Goal: Transaction & Acquisition: Purchase product/service

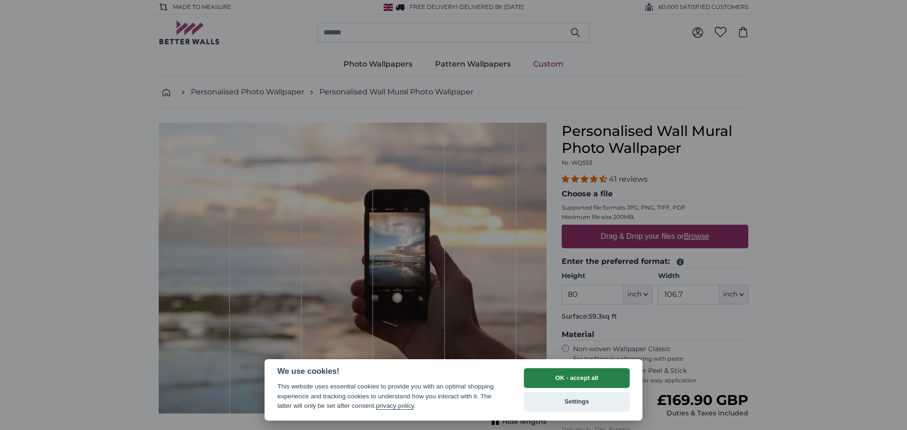
click at [601, 377] on button "OK - accept all" at bounding box center [577, 379] width 106 height 20
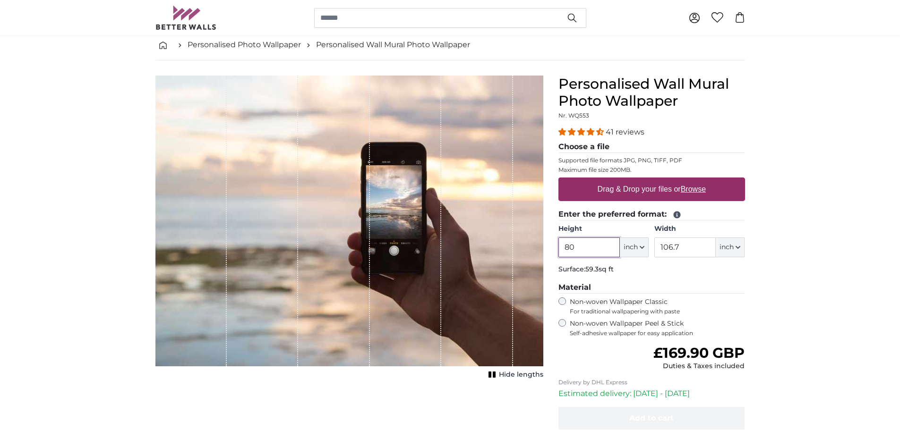
scroll to position [95, 0]
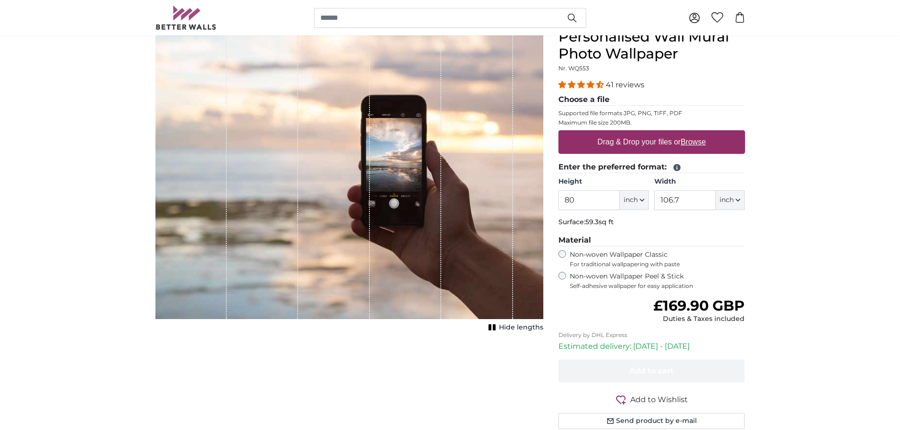
click at [657, 135] on label "Drag & Drop your files or Browse" at bounding box center [651, 142] width 116 height 19
click at [657, 133] on input "Drag & Drop your files or Browse" at bounding box center [652, 131] width 187 height 3
type input "**********"
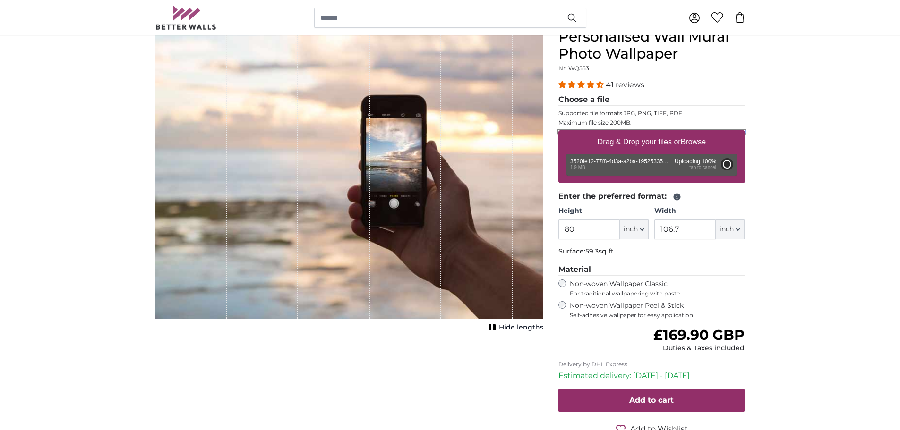
type input "38.8"
type input "26"
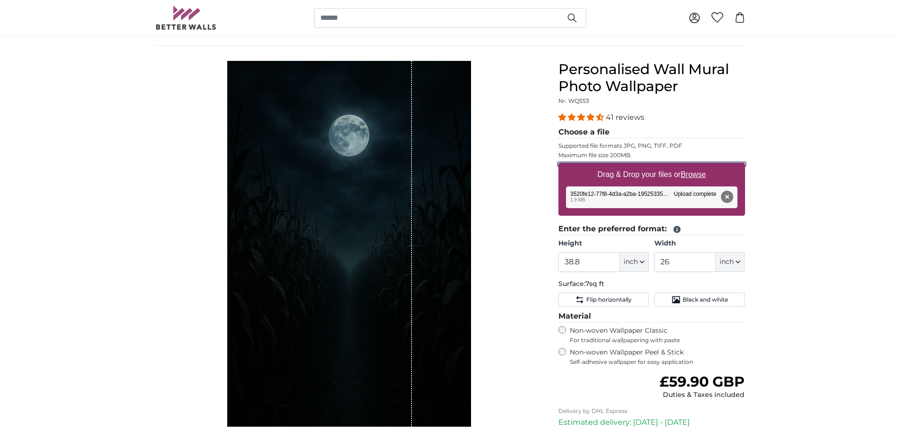
scroll to position [47, 0]
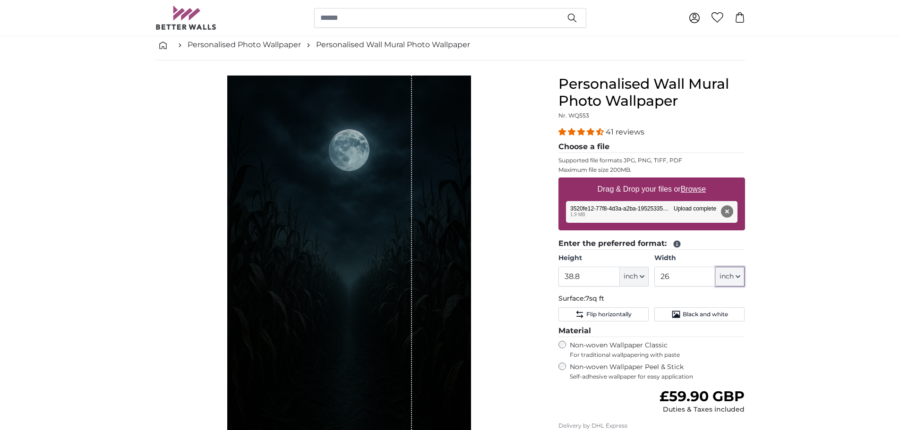
click at [728, 273] on span "inch" at bounding box center [727, 276] width 14 height 9
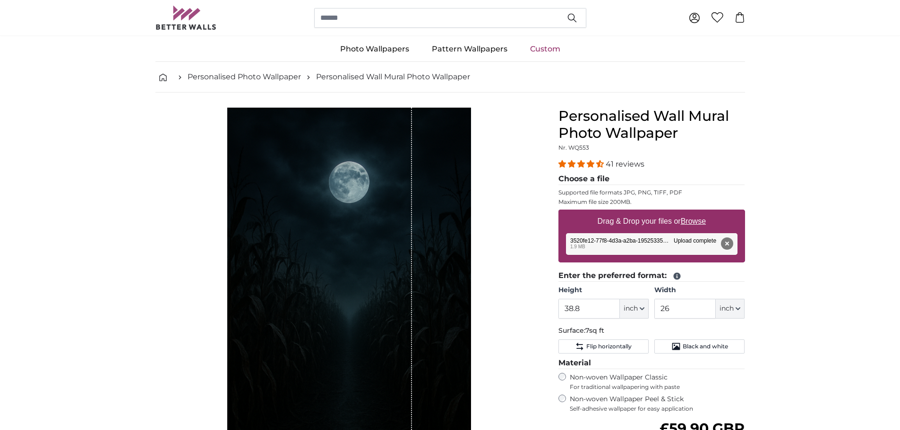
scroll to position [0, 0]
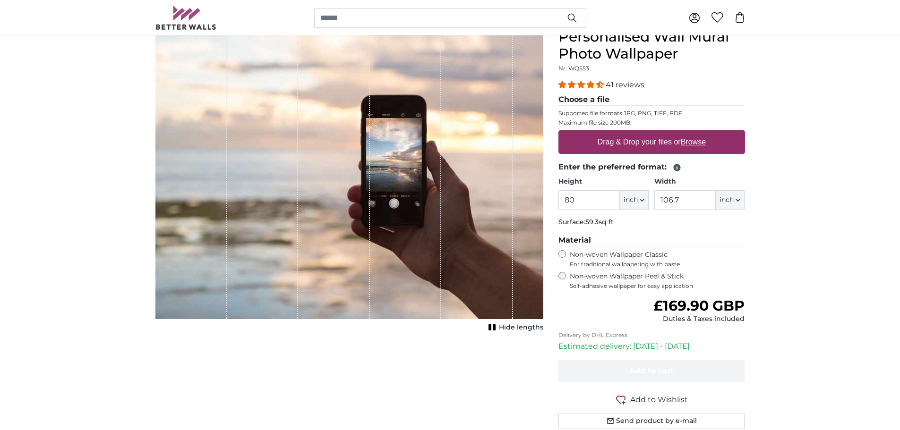
click at [702, 143] on u "Browse" at bounding box center [693, 142] width 25 height 8
click at [702, 133] on input "Drag & Drop your files or Browse" at bounding box center [652, 131] width 187 height 3
type input "**********"
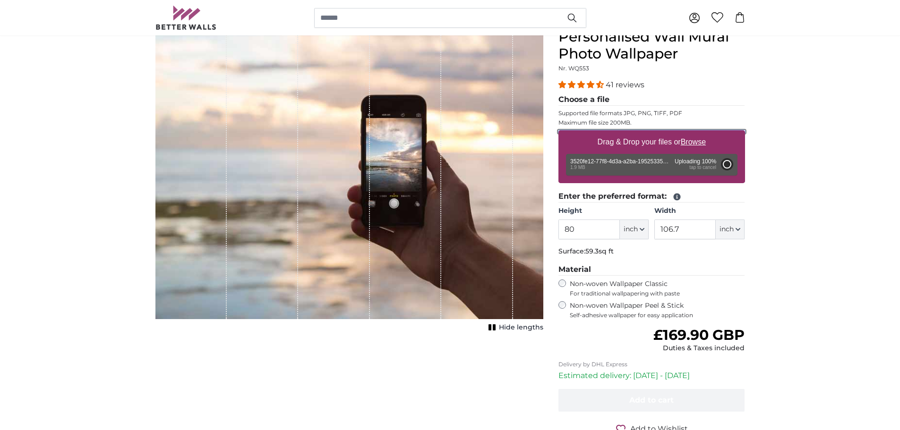
type input "38.8"
type input "26"
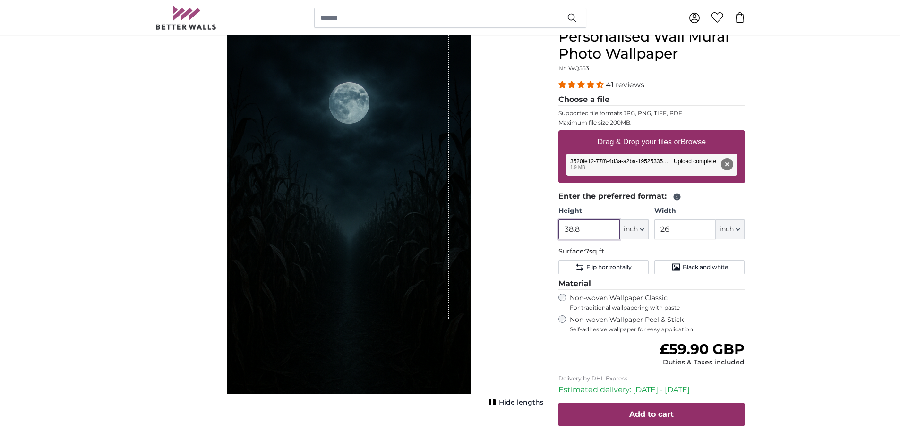
drag, startPoint x: 592, startPoint y: 231, endPoint x: 555, endPoint y: 231, distance: 36.9
click at [555, 231] on div "Personalised Wall Mural Photo Wallpaper Nr. WQ553 41 reviews Choose a file Supp…" at bounding box center [652, 261] width 202 height 467
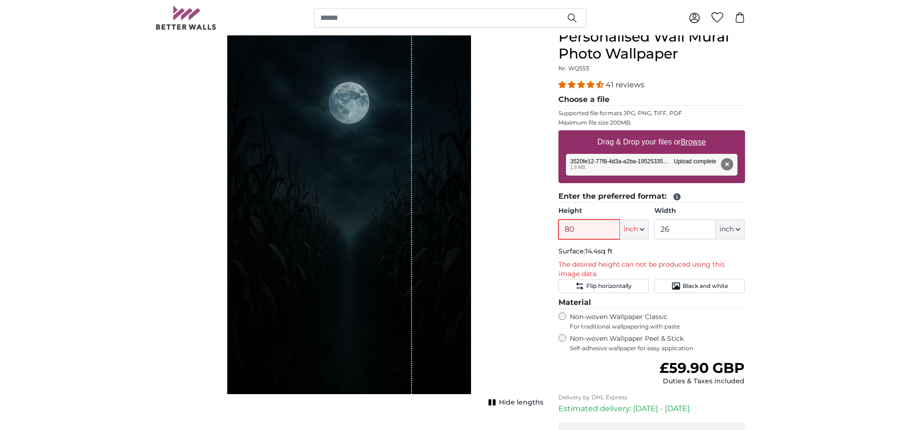
type input "80"
drag, startPoint x: 677, startPoint y: 230, endPoint x: 646, endPoint y: 226, distance: 30.5
click at [646, 226] on div "Height 80 ft inch Centimeter (cm) Inches (inch) Feet (ft. in.) Width 26 ft inch…" at bounding box center [652, 222] width 187 height 33
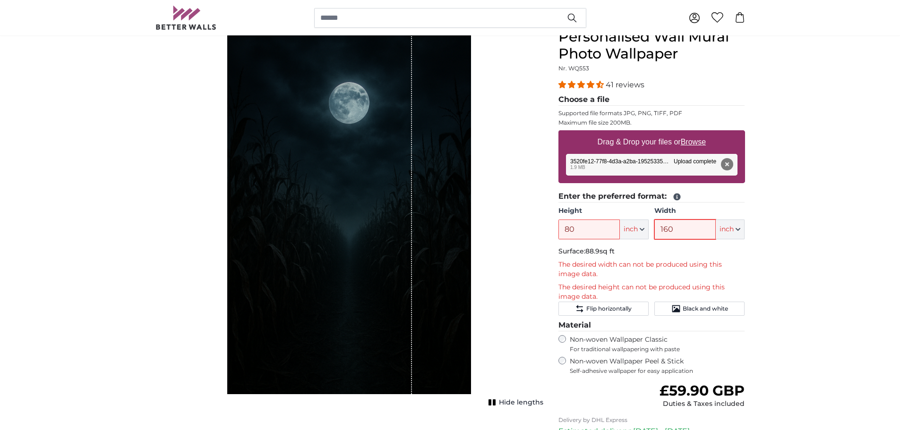
type input "160"
click at [601, 228] on input "80" at bounding box center [589, 230] width 61 height 20
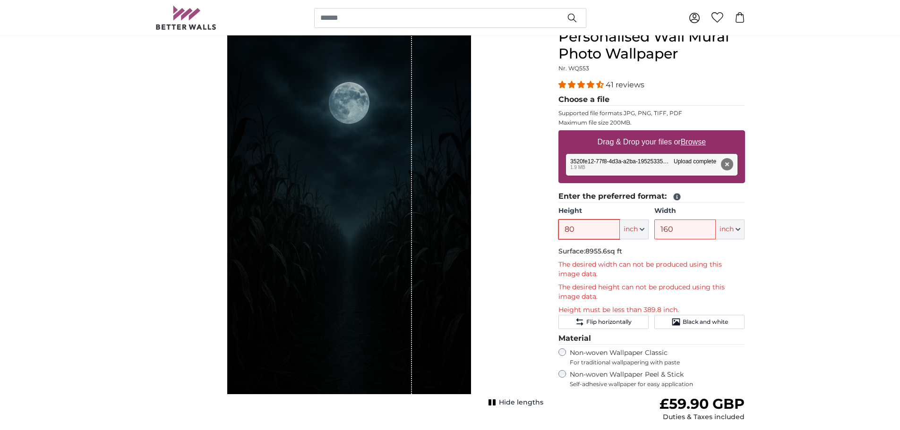
type input "8"
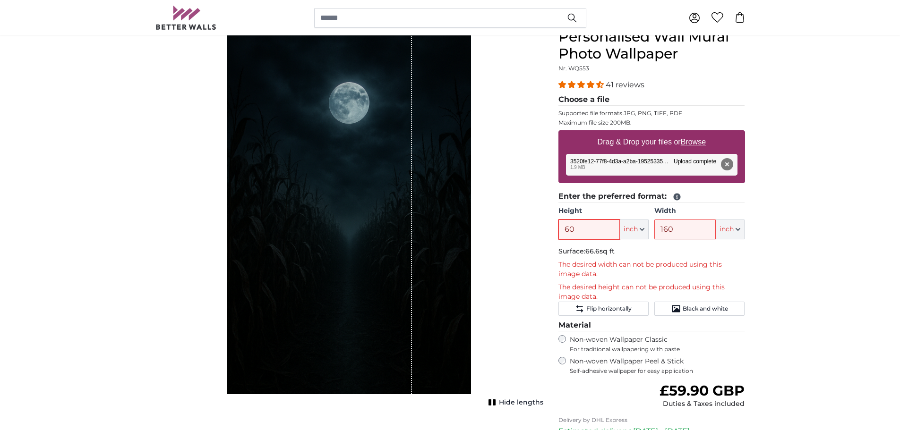
drag, startPoint x: 577, startPoint y: 227, endPoint x: 523, endPoint y: 227, distance: 54.8
click at [523, 227] on product-detail "Cancel Crop image Hide lengths Personalised Wall Mural Photo Wallpaper Nr. WQ55…" at bounding box center [450, 275] width 605 height 524
type input "60"
click at [725, 162] on button "Remove" at bounding box center [727, 164] width 12 height 12
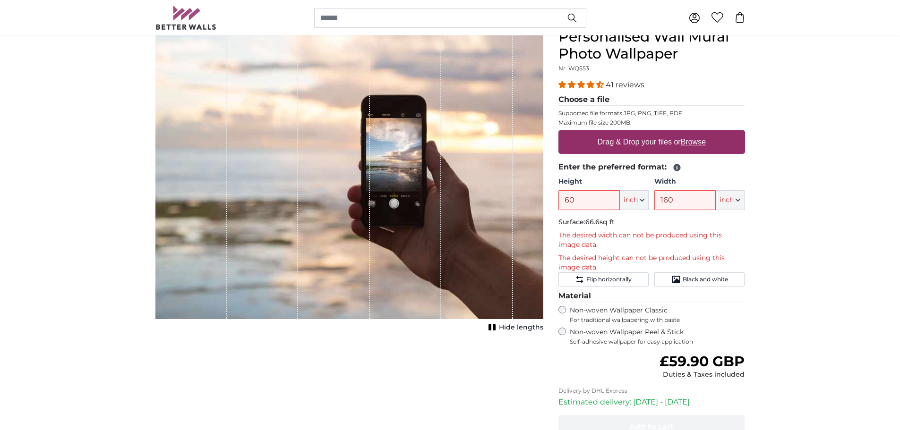
click at [652, 143] on label "Drag & Drop your files or Browse" at bounding box center [651, 142] width 116 height 19
click at [652, 133] on input "Drag & Drop your files or Browse" at bounding box center [652, 131] width 187 height 3
type input "**********"
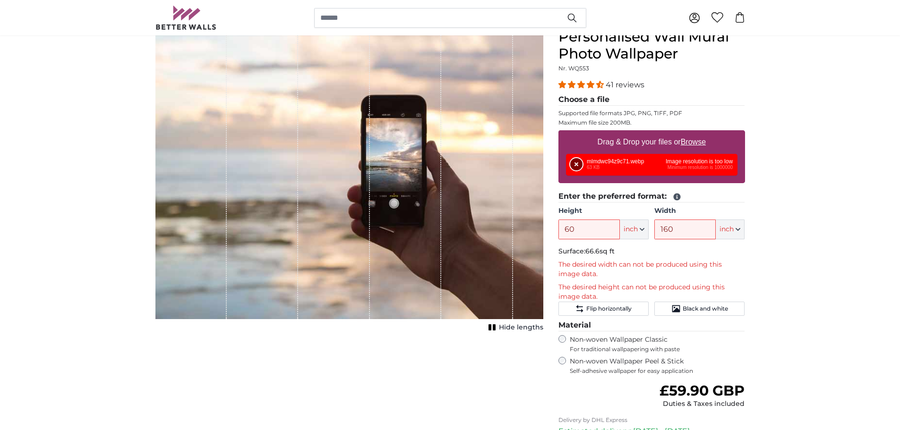
click at [581, 162] on button "Remove" at bounding box center [576, 164] width 12 height 12
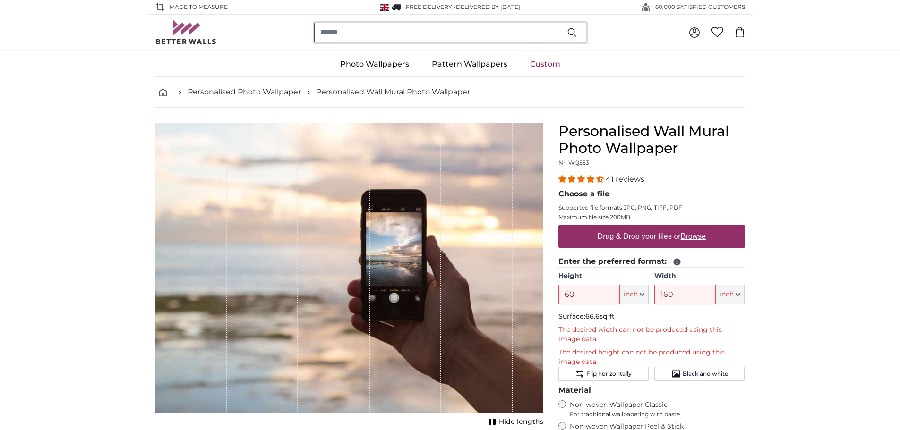
click at [435, 32] on input "search" at bounding box center [450, 33] width 272 height 20
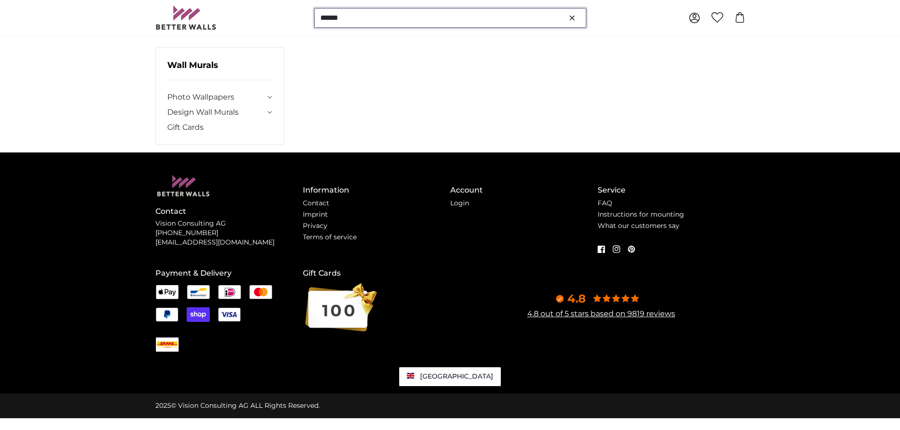
scroll to position [21, 0]
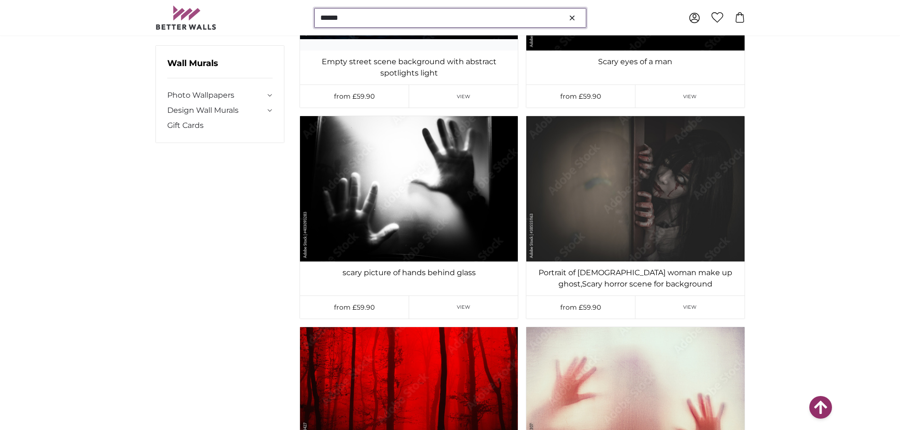
scroll to position [2006, 0]
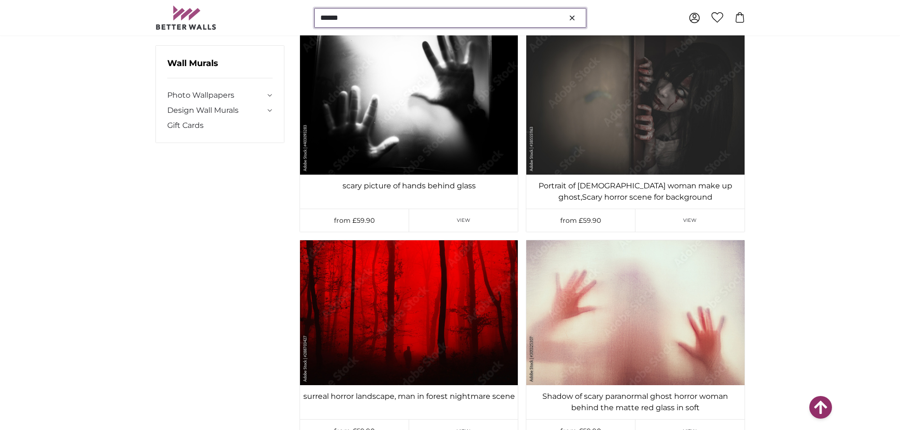
drag, startPoint x: 397, startPoint y: 22, endPoint x: 321, endPoint y: 23, distance: 76.1
click at [321, 23] on input "******" at bounding box center [450, 18] width 272 height 20
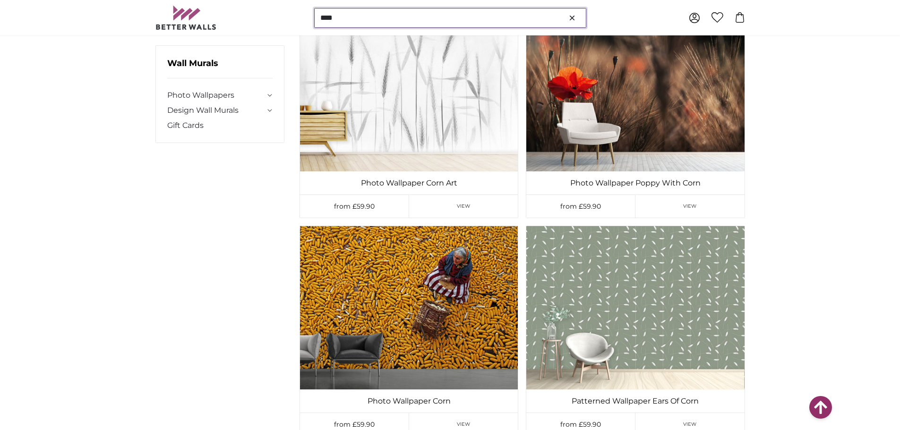
scroll to position [47, 0]
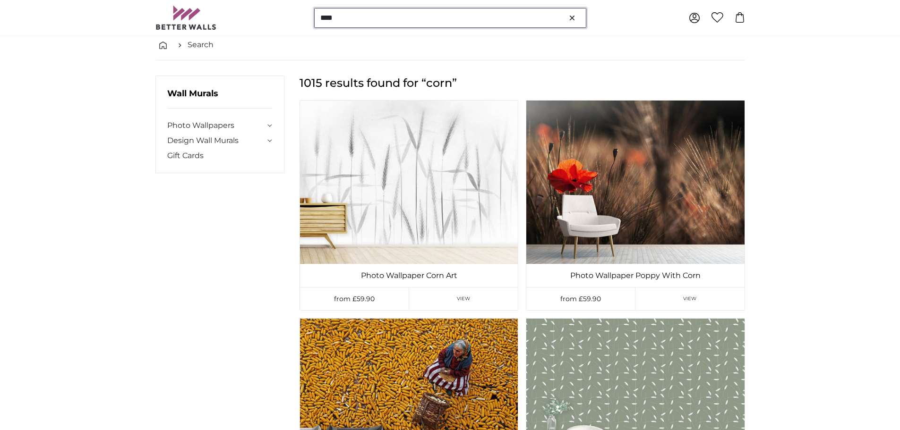
drag, startPoint x: 429, startPoint y: 19, endPoint x: 312, endPoint y: 19, distance: 116.7
click at [312, 19] on div "**** 0 0" at bounding box center [450, 17] width 590 height 35
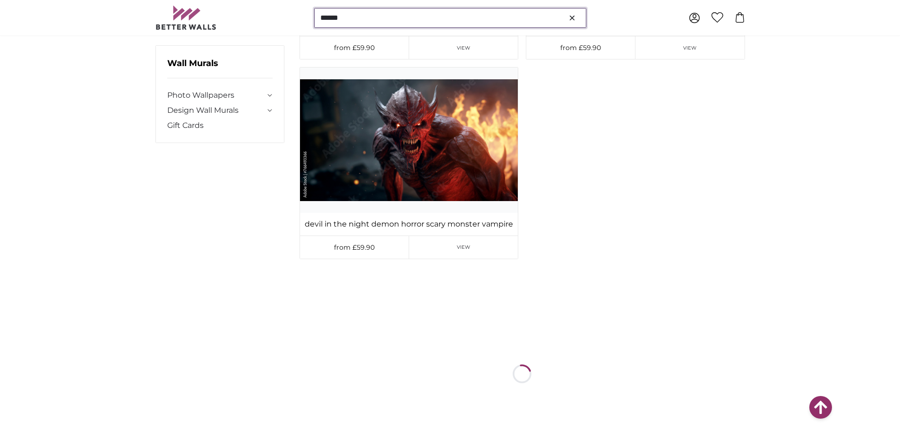
scroll to position [19123, 0]
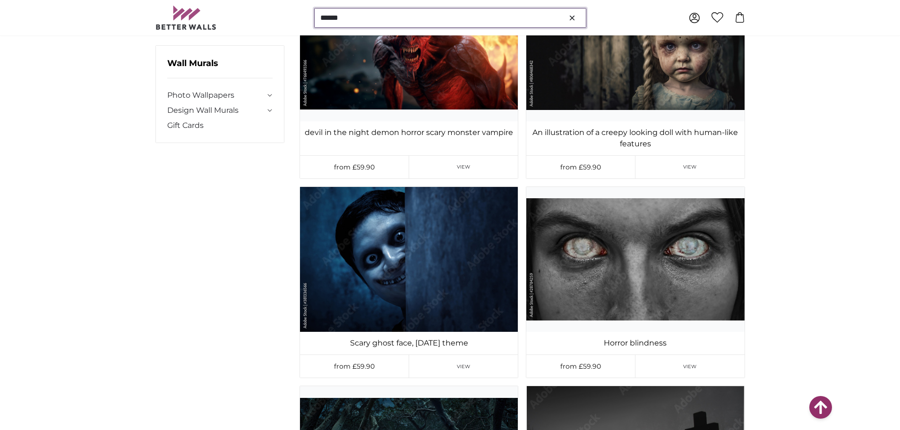
click at [387, 22] on input "*****" at bounding box center [450, 18] width 272 height 20
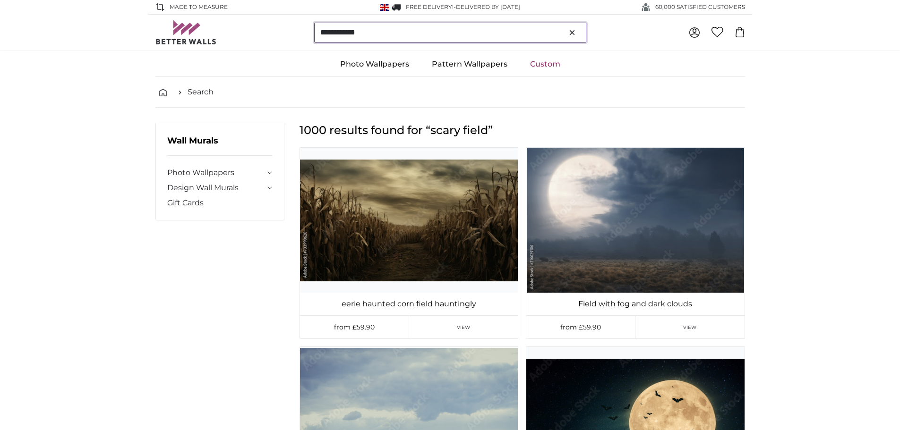
click at [422, 35] on input "**********" at bounding box center [450, 33] width 272 height 20
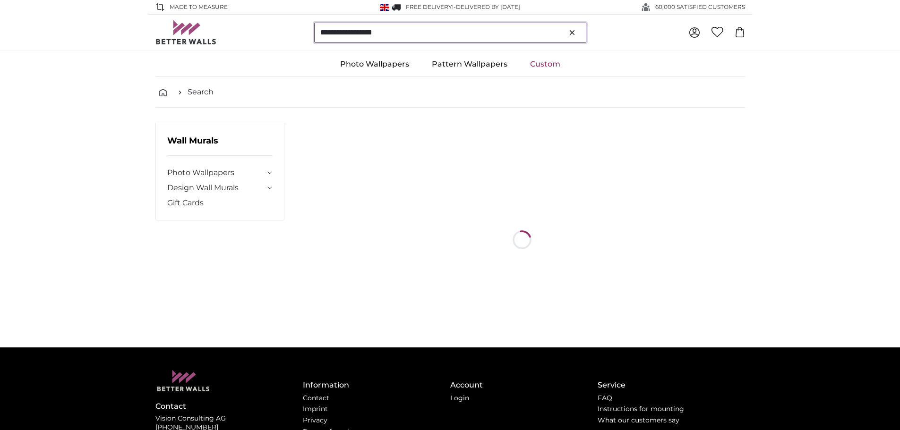
type input "**********"
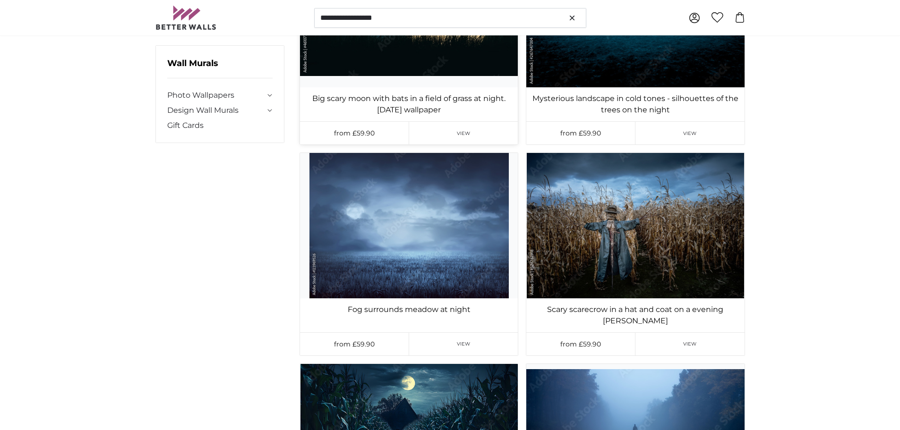
scroll to position [331, 0]
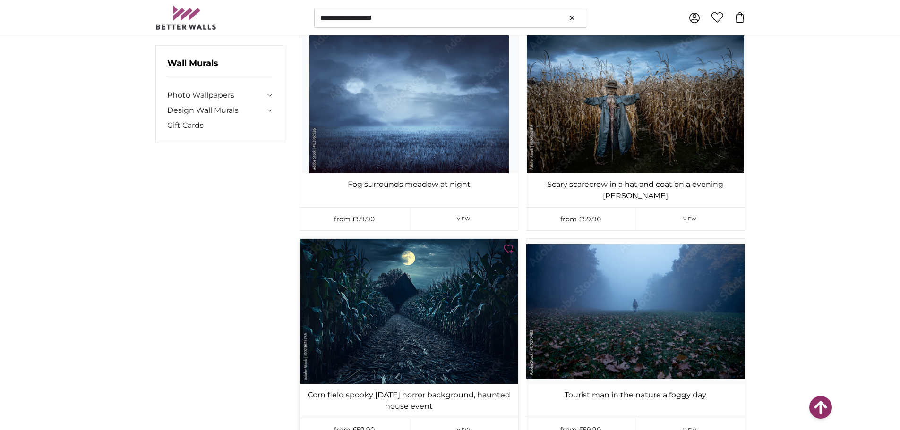
click at [407, 314] on img at bounding box center [409, 311] width 218 height 145
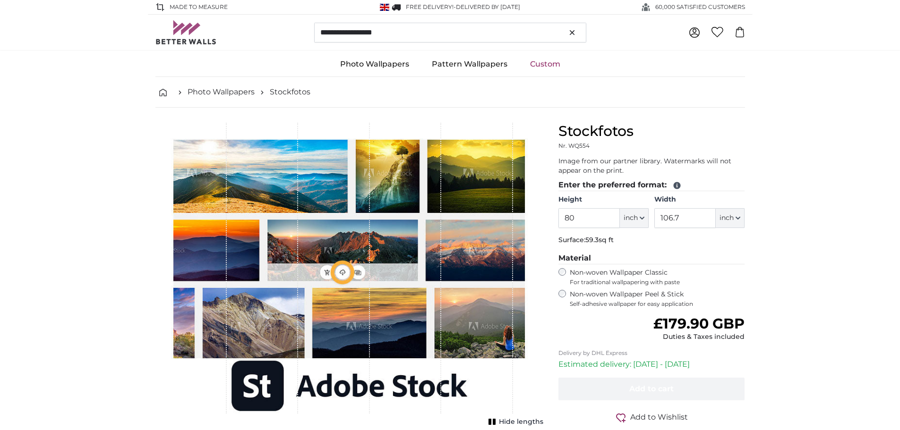
type input "120"
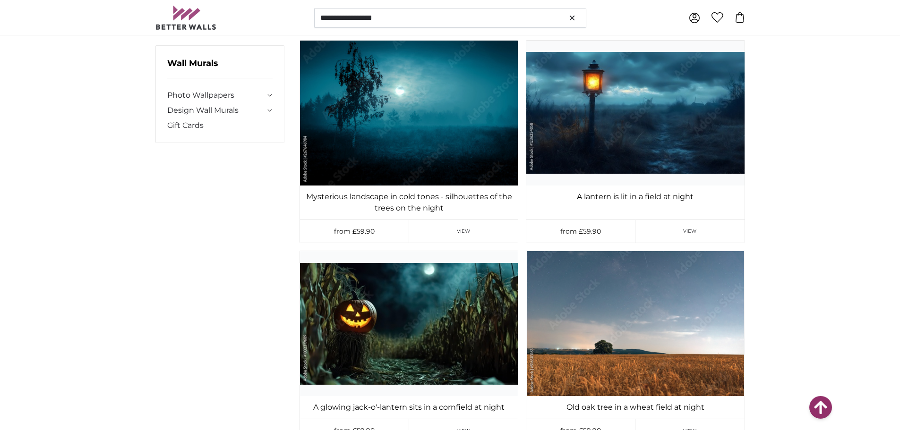
scroll to position [3402, 0]
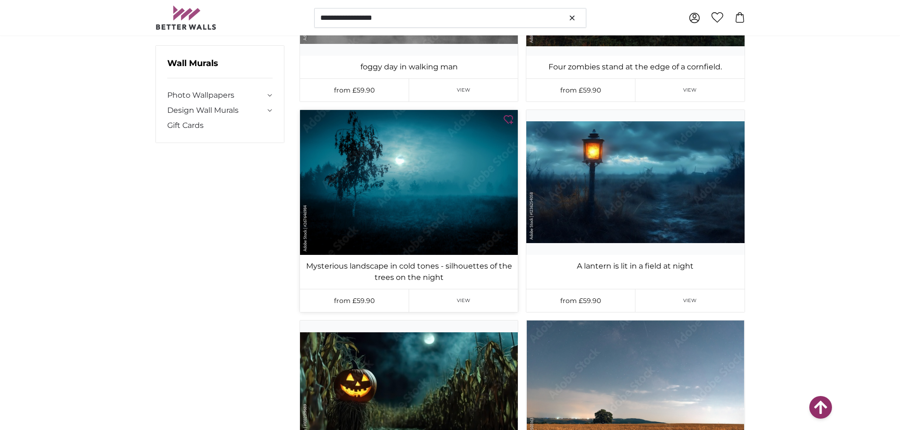
click at [433, 198] on img at bounding box center [409, 182] width 218 height 145
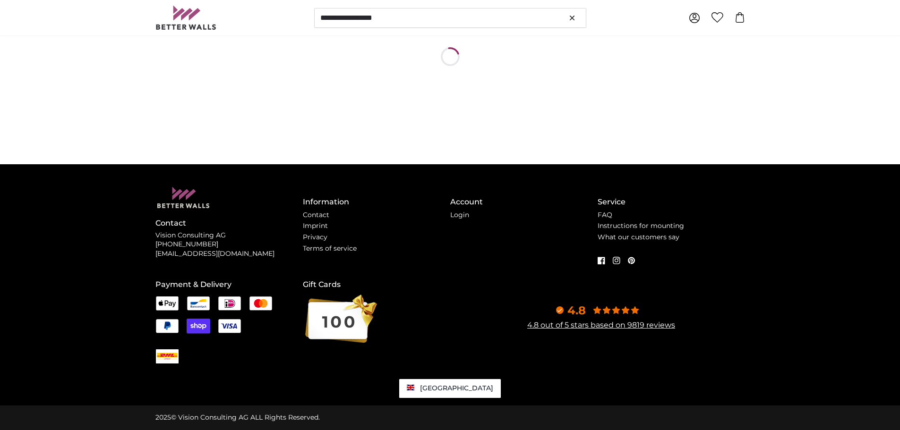
scroll to position [0, 0]
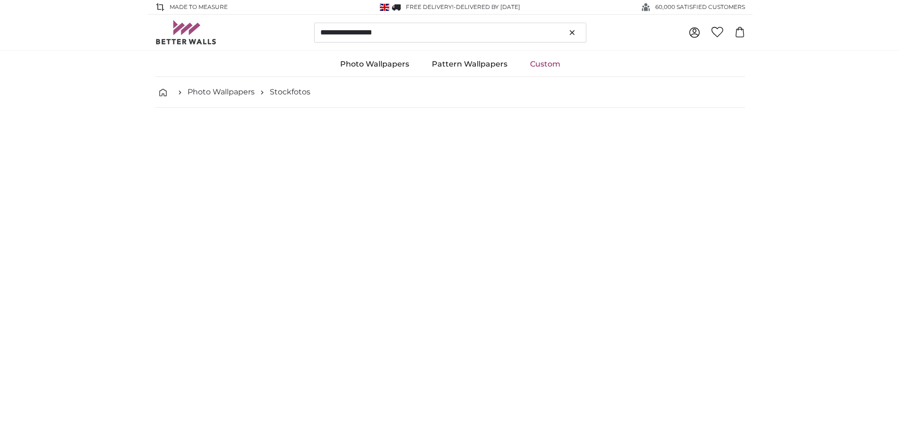
type input "120"
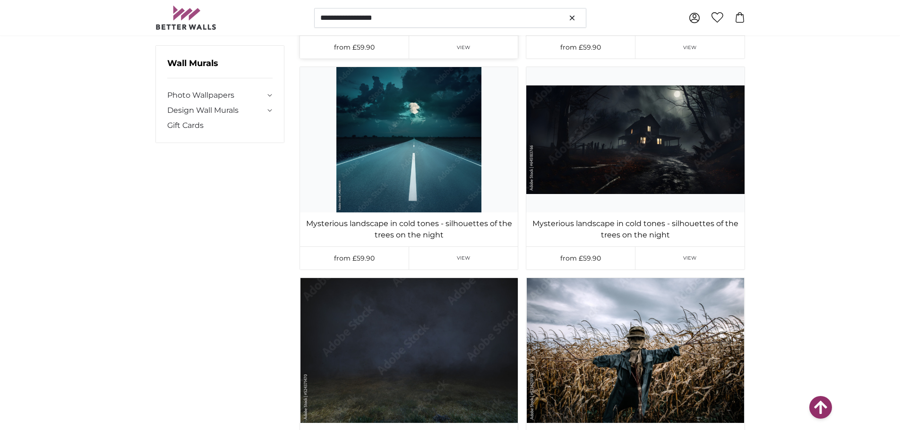
scroll to position [4536, 0]
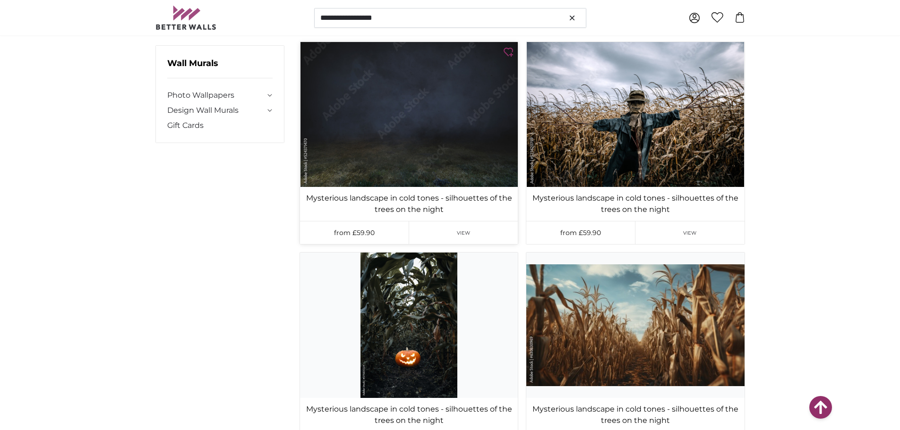
click at [438, 159] on img at bounding box center [409, 114] width 218 height 145
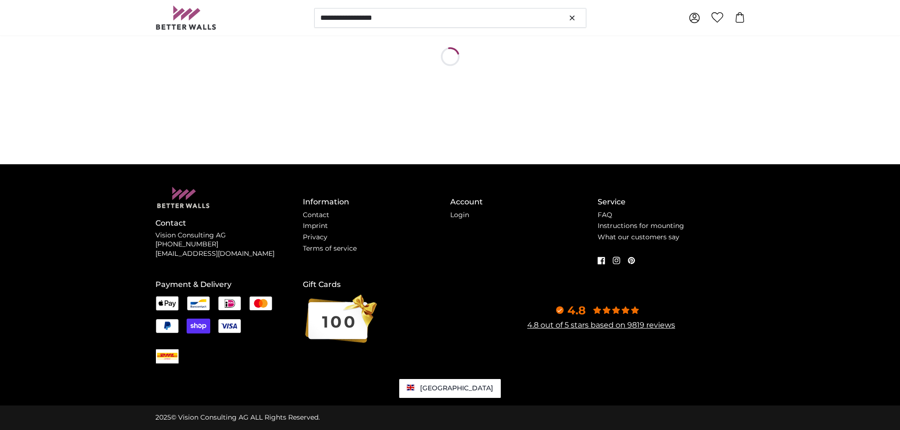
scroll to position [0, 0]
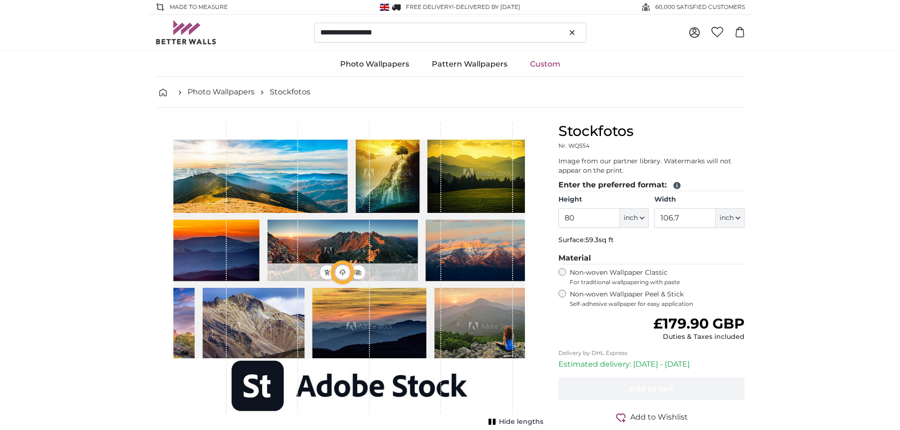
type input "120"
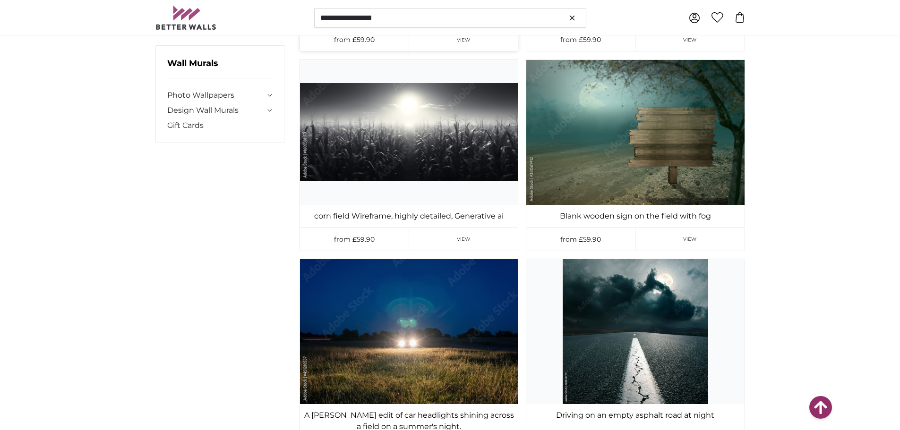
scroll to position [6663, 0]
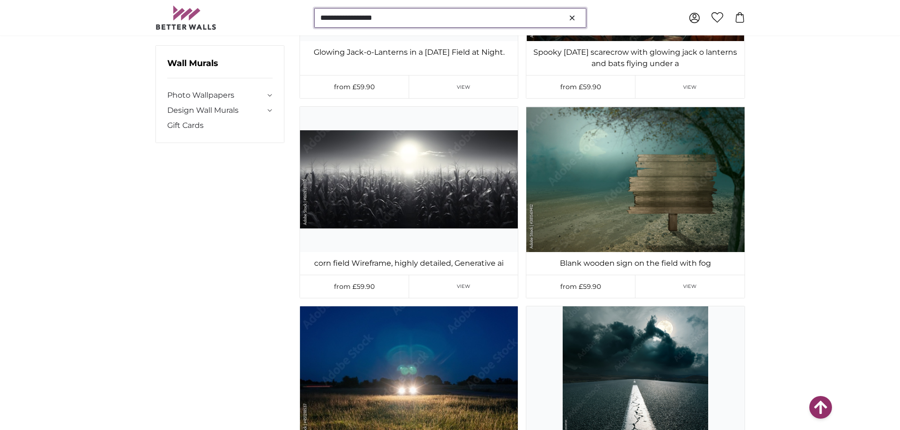
click at [358, 20] on input "**********" at bounding box center [450, 18] width 272 height 20
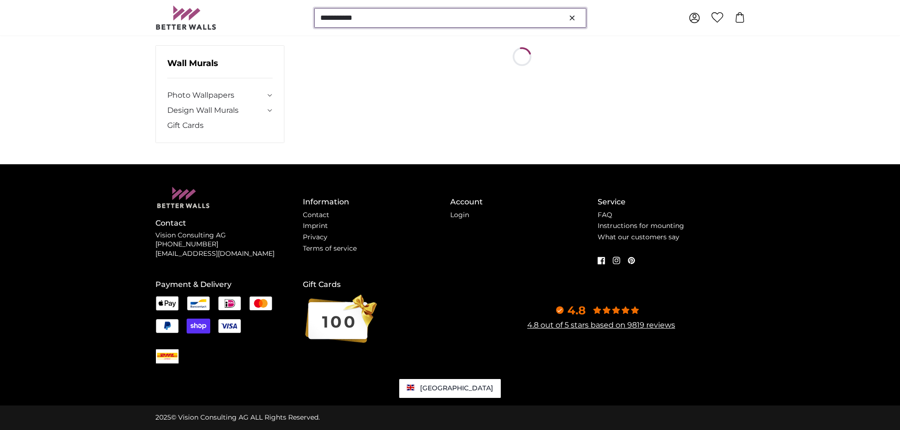
scroll to position [0, 0]
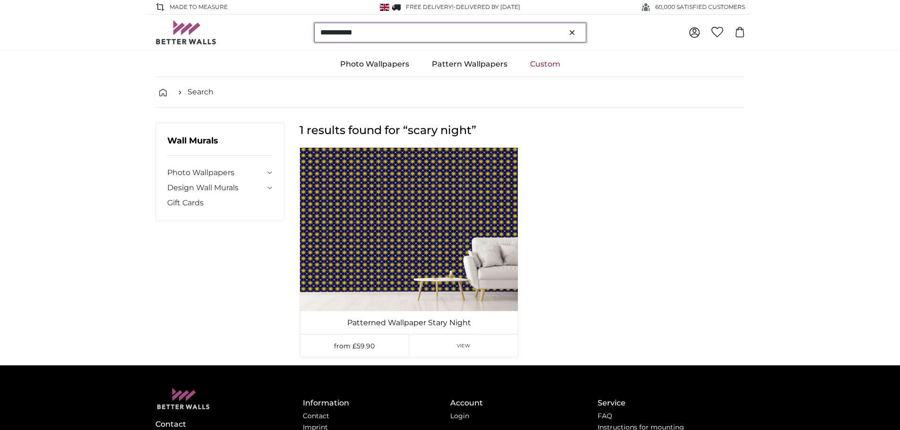
click at [447, 26] on input "**********" at bounding box center [450, 33] width 272 height 20
type input "**********"
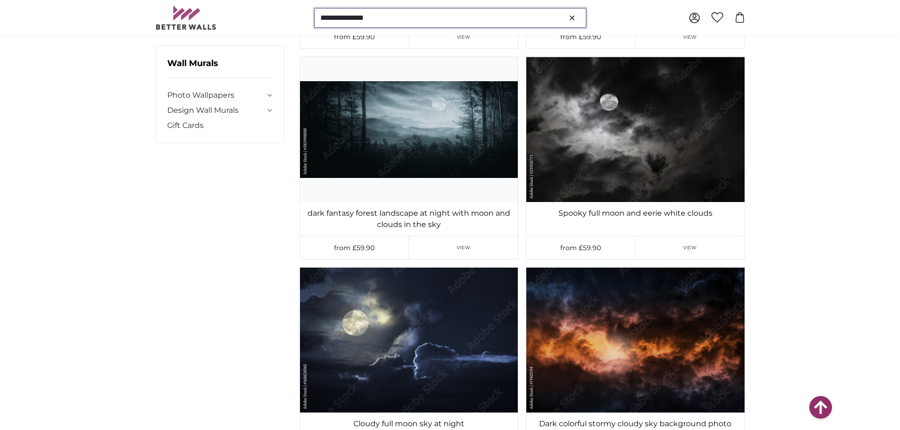
scroll to position [662, 0]
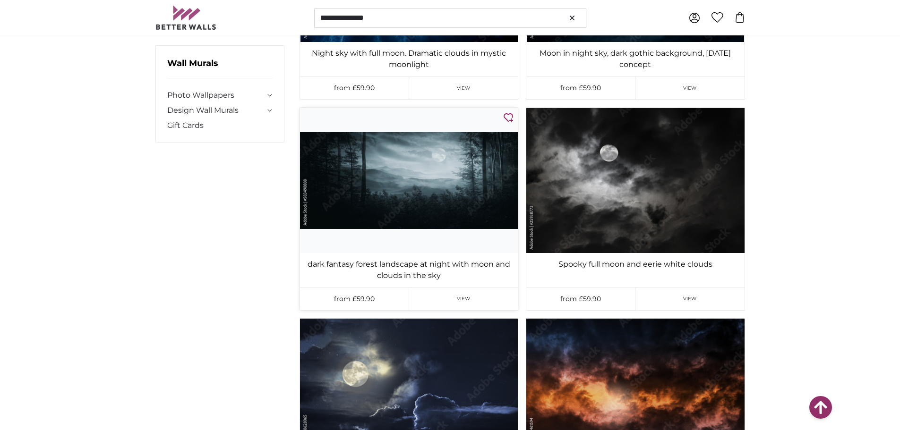
click at [496, 184] on img at bounding box center [409, 180] width 218 height 145
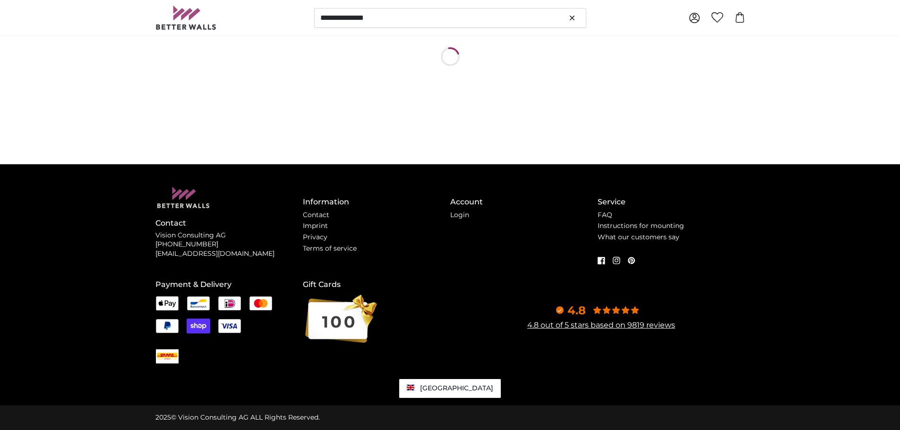
scroll to position [0, 0]
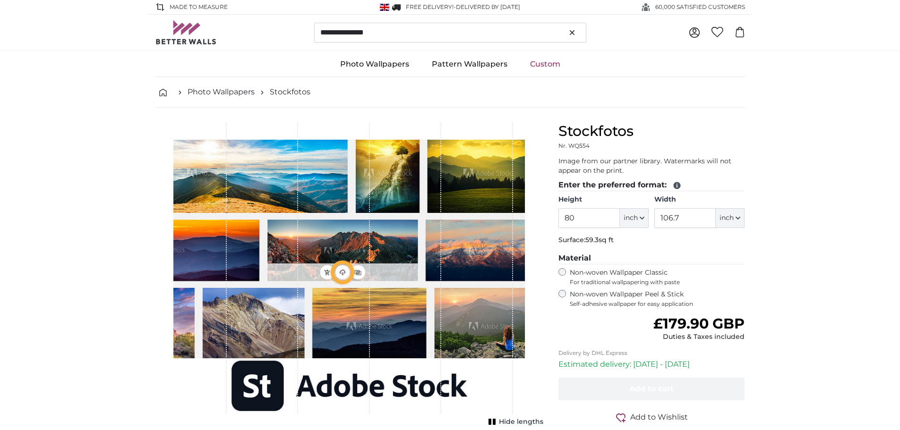
type input "180"
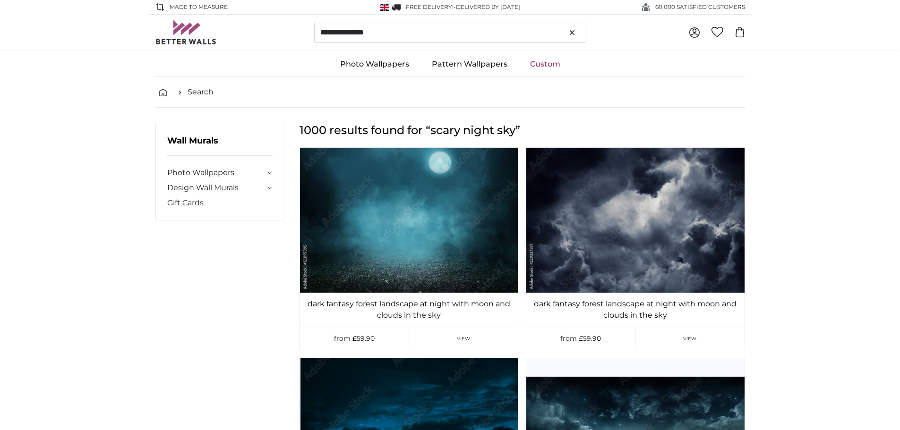
click at [189, 34] on img at bounding box center [185, 32] width 61 height 24
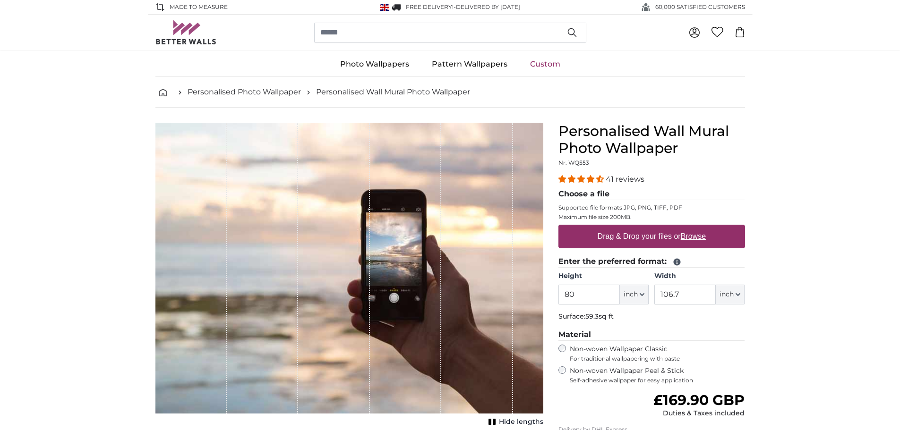
click at [608, 235] on label "Drag & Drop your files or Browse" at bounding box center [651, 236] width 116 height 19
click at [608, 228] on input "Drag & Drop your files or Browse" at bounding box center [652, 226] width 187 height 3
type input "**********"
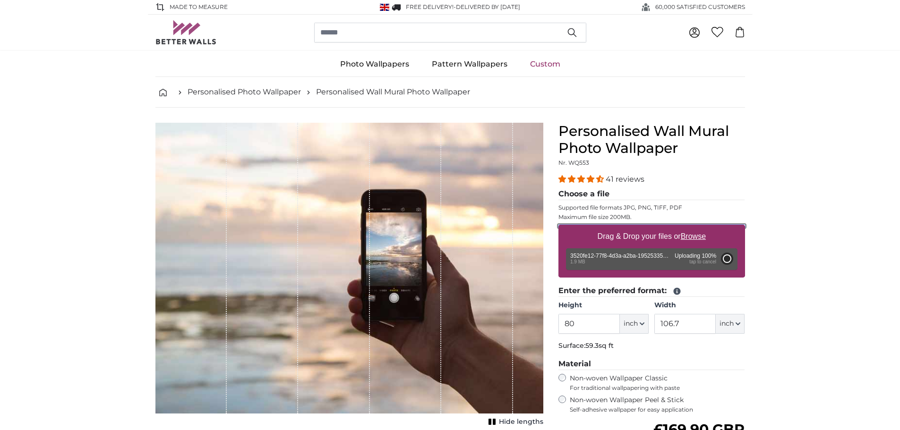
type input "38.8"
type input "26"
